Goal: Information Seeking & Learning: Learn about a topic

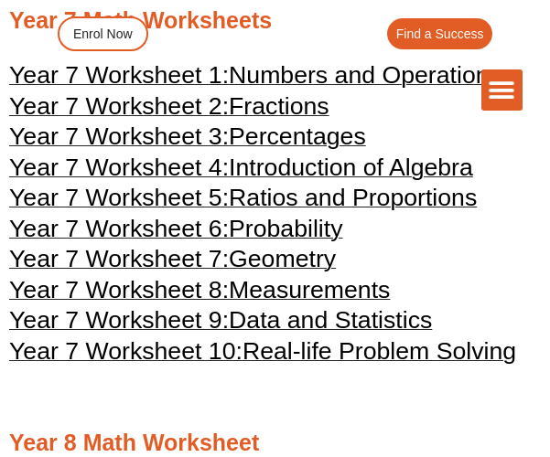
scroll to position [4504, 0]
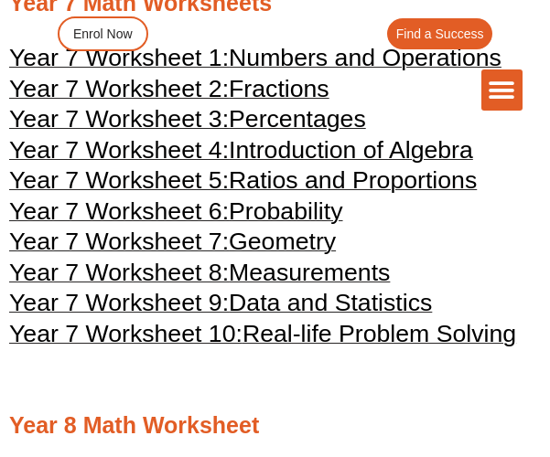
click at [284, 91] on div "The Difference Personalised Program Inspirational Tutors Motivational Learning …" at bounding box center [274, 90] width 495 height 41
click at [236, 78] on div "The Difference Personalised Program Inspirational Tutors Motivational Learning …" at bounding box center [274, 90] width 495 height 41
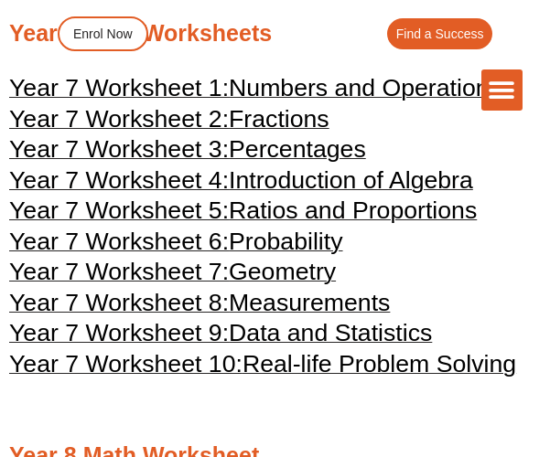
scroll to position [4472, 0]
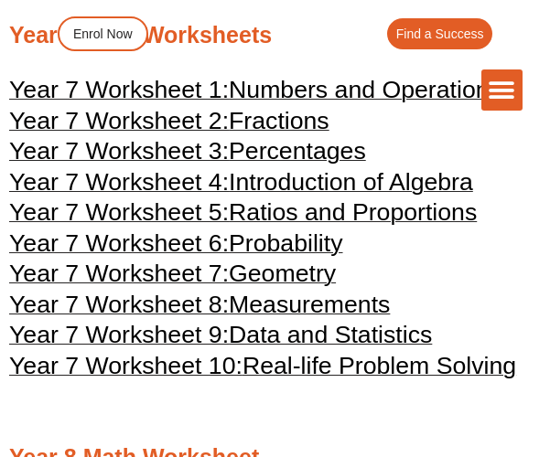
click at [168, 106] on div "The Difference Personalised Program Inspirational Tutors Motivational Learning …" at bounding box center [274, 90] width 495 height 41
click at [174, 116] on div "The Difference Personalised Program Inspirational Tutors Motivational Learning …" at bounding box center [274, 60] width 495 height 121
click at [453, 103] on span "Numbers and Operations" at bounding box center [365, 89] width 273 height 27
click at [266, 134] on span "Fractions" at bounding box center [279, 120] width 101 height 27
click at [293, 165] on span "Percentages" at bounding box center [297, 150] width 137 height 27
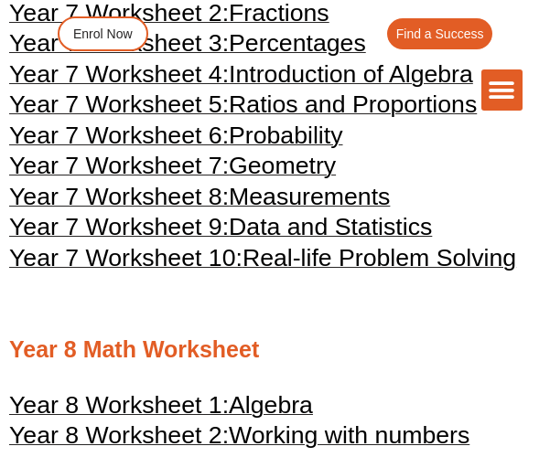
scroll to position [4579, 0]
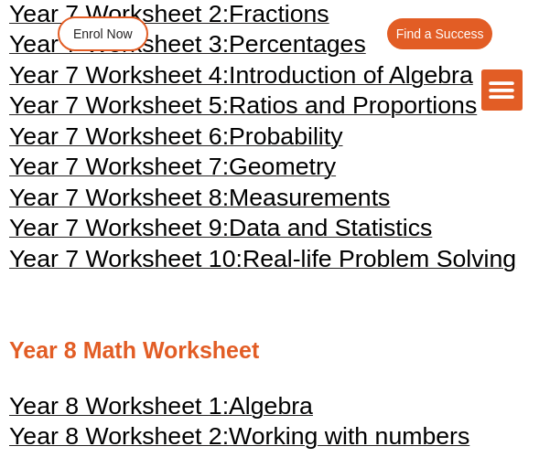
click at [254, 99] on div "The Difference Personalised Program Inspirational Tutors Motivational Learning …" at bounding box center [274, 90] width 495 height 41
click at [258, 106] on div "The Difference Personalised Program Inspirational Tutors Motivational Learning …" at bounding box center [274, 90] width 495 height 41
click at [325, 108] on div "The Difference Personalised Program Inspirational Tutors Motivational Learning …" at bounding box center [274, 90] width 495 height 41
click at [388, 103] on div "The Difference Personalised Program Inspirational Tutors Motivational Learning …" at bounding box center [274, 90] width 495 height 41
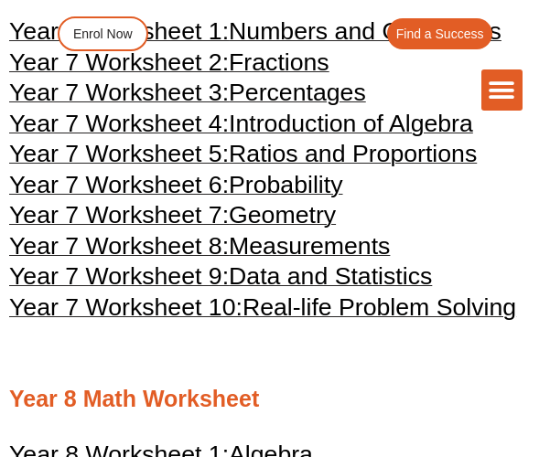
scroll to position [4520, 0]
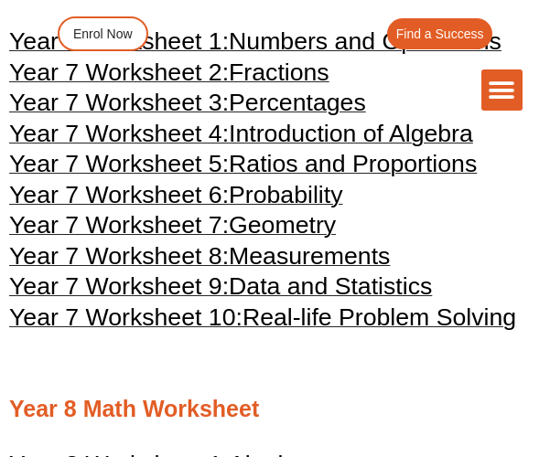
click at [301, 147] on span "Introduction of Algebra" at bounding box center [351, 133] width 244 height 27
click at [345, 177] on span "Ratios and Proportions" at bounding box center [353, 163] width 248 height 27
click at [287, 209] on span "Probability" at bounding box center [285, 194] width 113 height 27
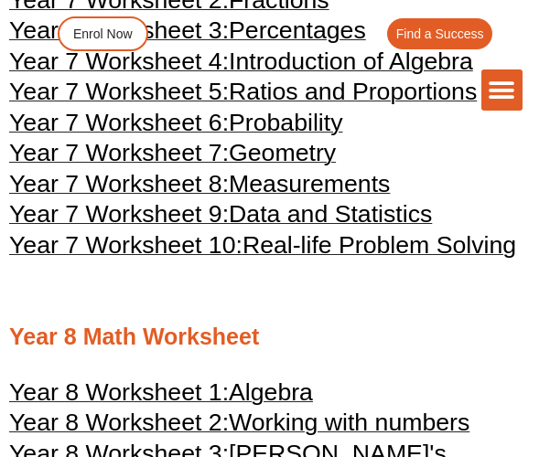
scroll to position [4593, 0]
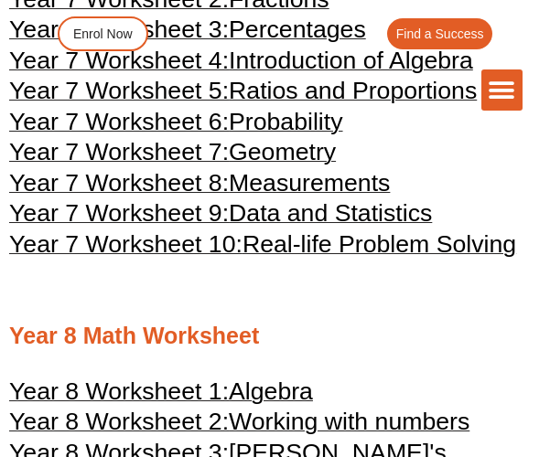
click at [296, 166] on span "Geometry" at bounding box center [282, 151] width 107 height 27
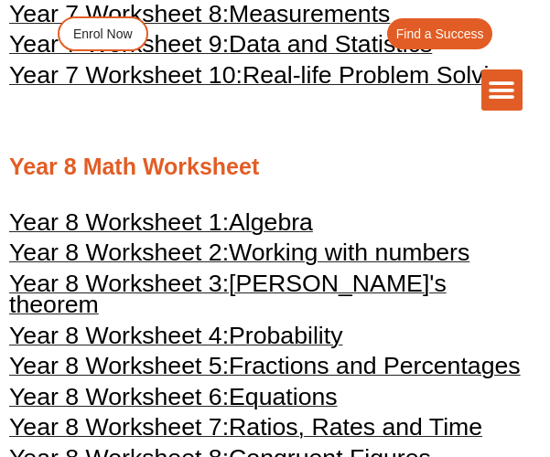
scroll to position [4765, 0]
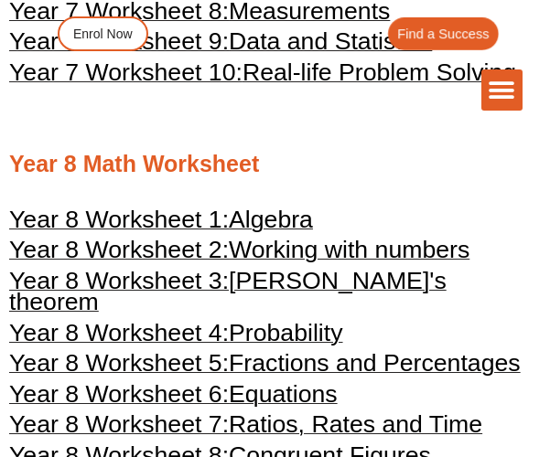
click at [317, 36] on div "Find a Success" at bounding box center [369, 33] width 260 height 33
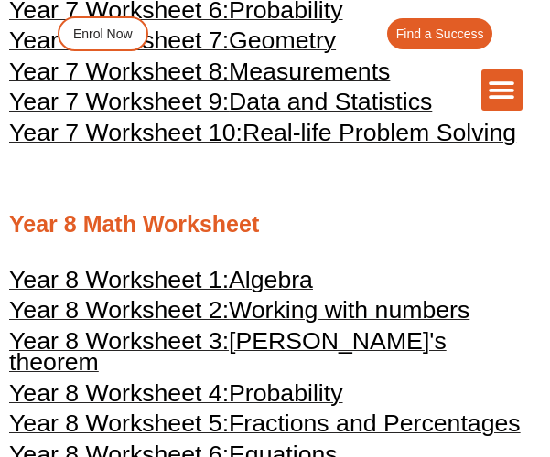
scroll to position [4662, 0]
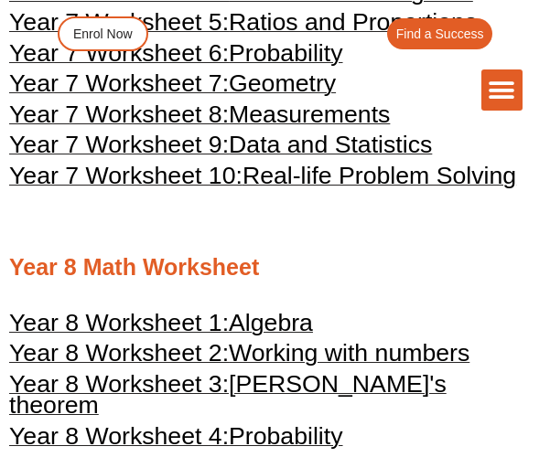
click at [312, 128] on span "Measurements" at bounding box center [309, 114] width 161 height 27
click at [320, 158] on span "Data and Statistics" at bounding box center [330, 144] width 203 height 27
click at [301, 189] on span "Real-life Problem Solving" at bounding box center [379, 175] width 274 height 27
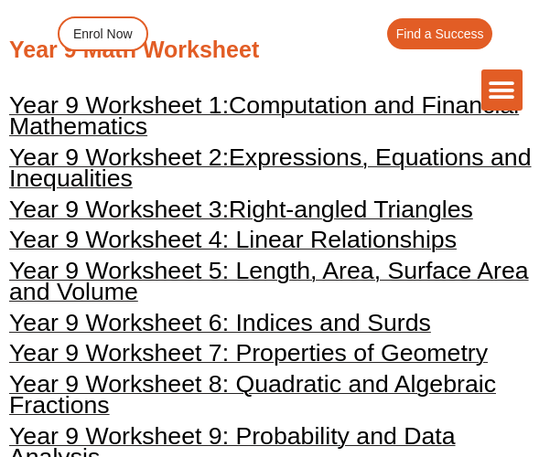
scroll to position [5323, 0]
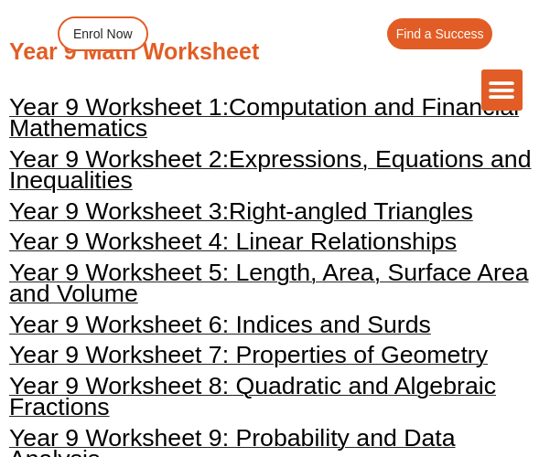
click at [307, 106] on div "The Difference Personalised Program Inspirational Tutors Motivational Learning …" at bounding box center [274, 90] width 495 height 41
click at [338, 97] on div "The Difference Personalised Program Inspirational Tutors Motivational Learning …" at bounding box center [274, 90] width 495 height 41
click at [109, 124] on span "Computation and Financial Mathematics" at bounding box center [264, 117] width 510 height 49
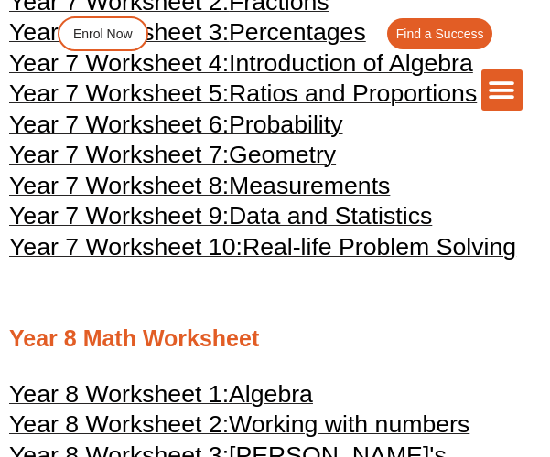
scroll to position [4598, 0]
